Goal: Use online tool/utility

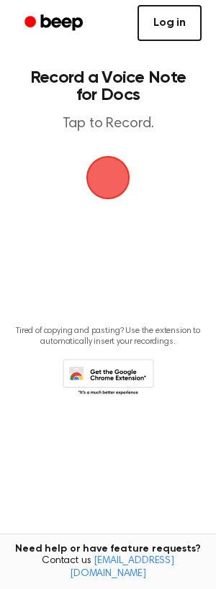
click at [174, 29] on link "Log in" at bounding box center [169, 23] width 64 height 36
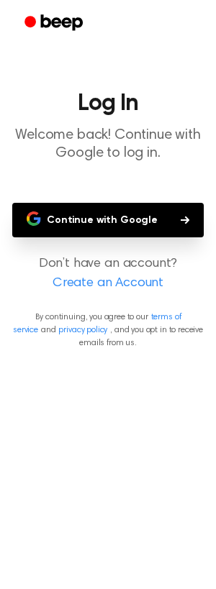
click at [109, 236] on button "Continue with Google" at bounding box center [107, 220] width 191 height 35
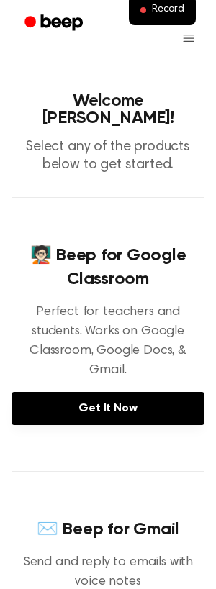
click at [55, 35] on link "Beep" at bounding box center [54, 23] width 81 height 28
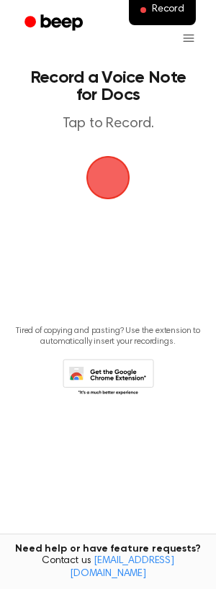
click at [113, 178] on span "button" at bounding box center [108, 178] width 77 height 77
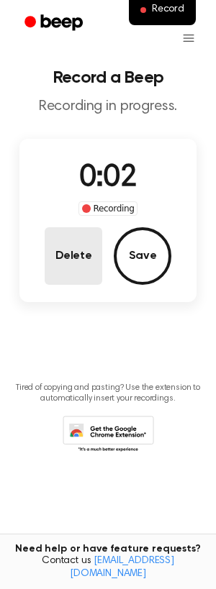
click at [80, 263] on button "Delete" at bounding box center [74, 256] width 58 height 58
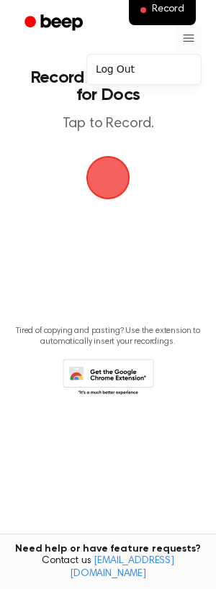
click at [191, 35] on html "Record Record a Voice Note for Docs Tap to Record. Tired of copying and pasting…" at bounding box center [108, 294] width 216 height 589
click at [150, 70] on div "Log Out" at bounding box center [144, 70] width 108 height 24
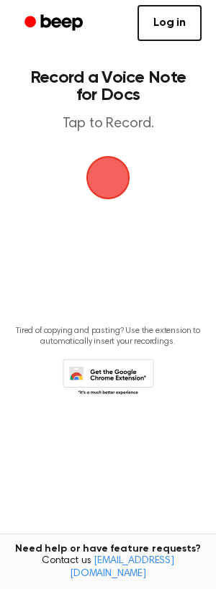
click at [65, 27] on icon "Beep" at bounding box center [54, 22] width 61 height 21
click at [130, 409] on main "Record a Voice Note for Docs Tap to Record. Tired of copying and pasting? Use t…" at bounding box center [108, 271] width 216 height 543
click at [108, 382] on icon at bounding box center [108, 379] width 91 height 40
